Goal: Information Seeking & Learning: Learn about a topic

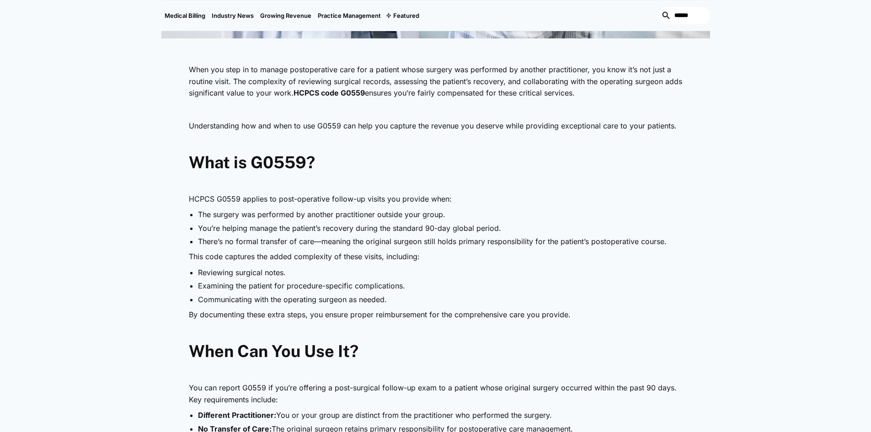
scroll to position [457, 0]
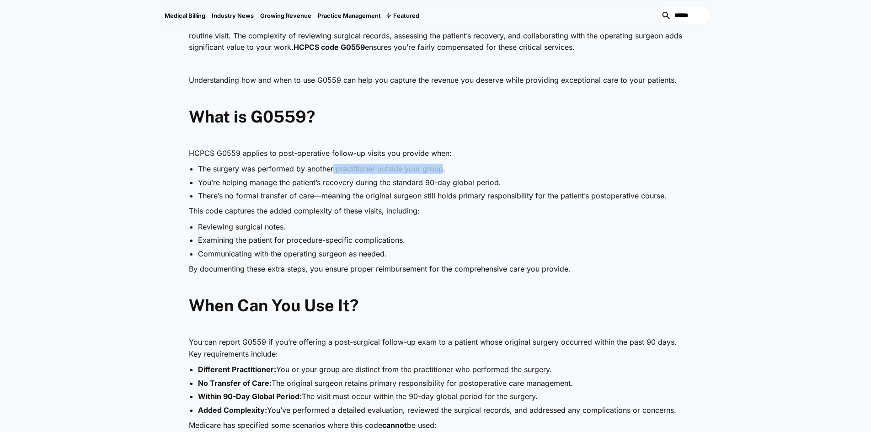
drag, startPoint x: 333, startPoint y: 166, endPoint x: 442, endPoint y: 170, distance: 108.9
click at [442, 170] on li "The surgery was performed by another practitioner outside your group." at bounding box center [440, 169] width 485 height 10
drag, startPoint x: 213, startPoint y: 185, endPoint x: 499, endPoint y: 186, distance: 285.3
click at [499, 186] on li "You’re helping manage the patient’s recovery during the standard 90-day global …" at bounding box center [440, 182] width 485 height 10
click at [124, 135] on div "Medical Billing January 24, 2025 HCPCS G0559: Get Paid for Complex Postoperativ…" at bounding box center [435, 324] width 871 height 1381
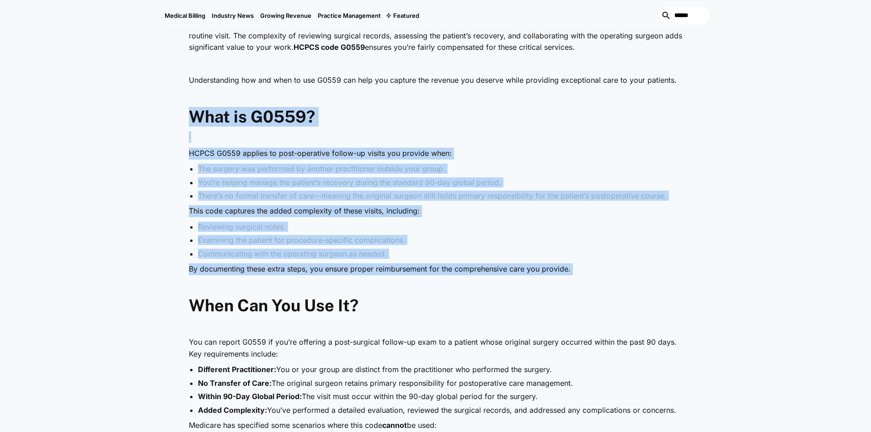
drag, startPoint x: 246, startPoint y: 141, endPoint x: 610, endPoint y: 287, distance: 391.6
copy div "What is G0559? ‍ HCPCS G0559 applies to post-operative follow-up visits you pro…"
click at [438, 302] on h2 "When Can You Use It?" at bounding box center [436, 306] width 494 height 20
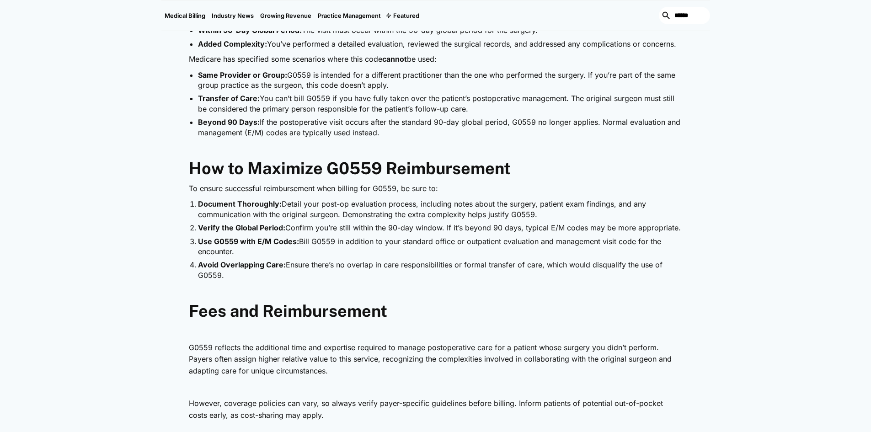
scroll to position [823, 0]
